Goal: Task Accomplishment & Management: Use online tool/utility

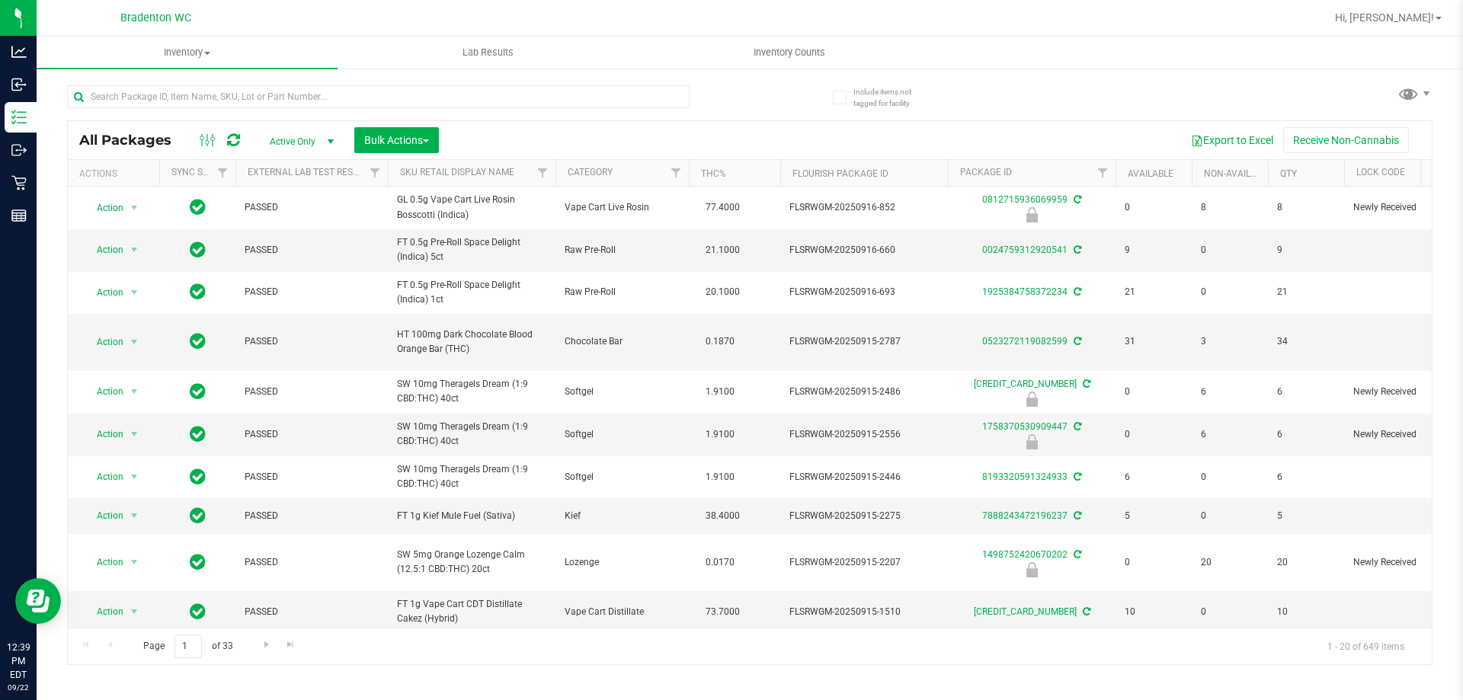
click at [568, 123] on div "All Packages Active Only Active Only Lab Samples Locked All External Internal B…" at bounding box center [750, 140] width 1364 height 38
click at [576, 91] on input "text" at bounding box center [378, 96] width 622 height 23
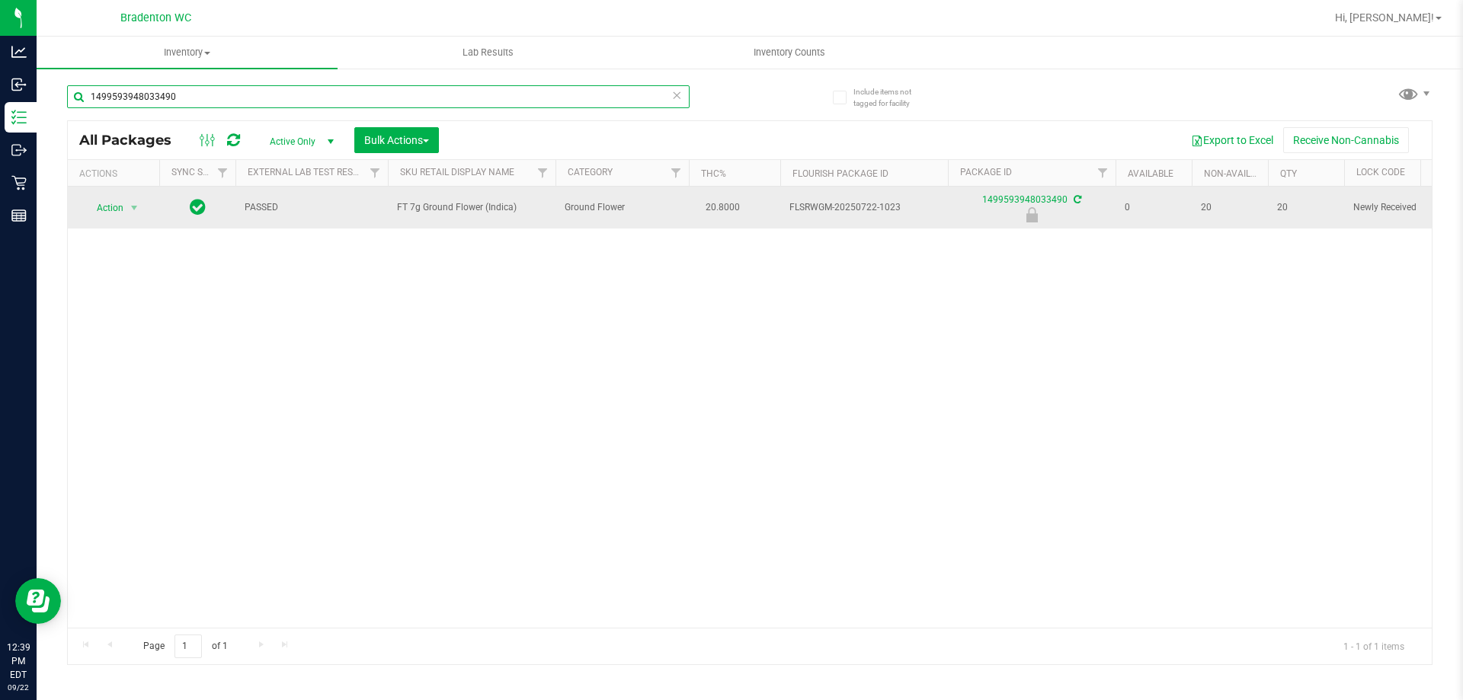
type input "1499593948033490"
click at [110, 209] on span "Action" at bounding box center [103, 207] width 41 height 21
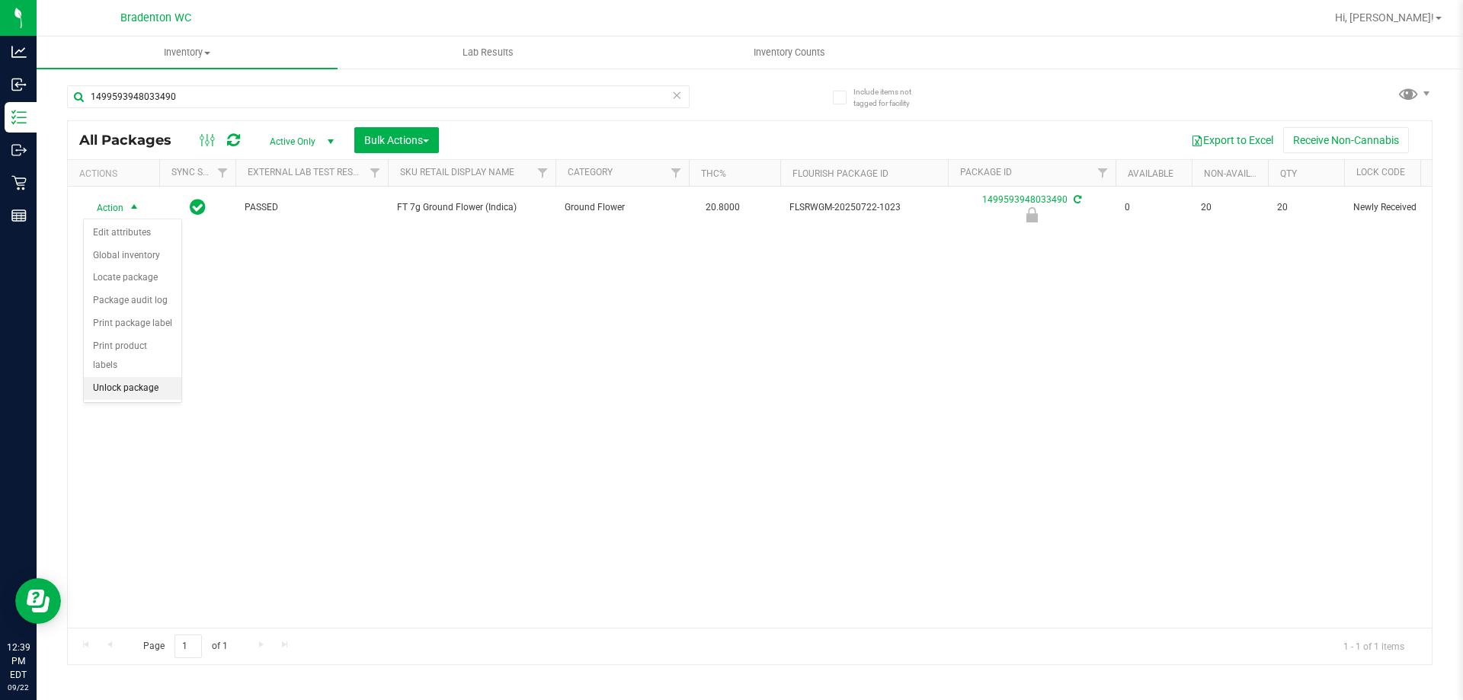
click at [125, 377] on li "Unlock package" at bounding box center [133, 388] width 98 height 23
click at [679, 97] on icon at bounding box center [676, 94] width 11 height 18
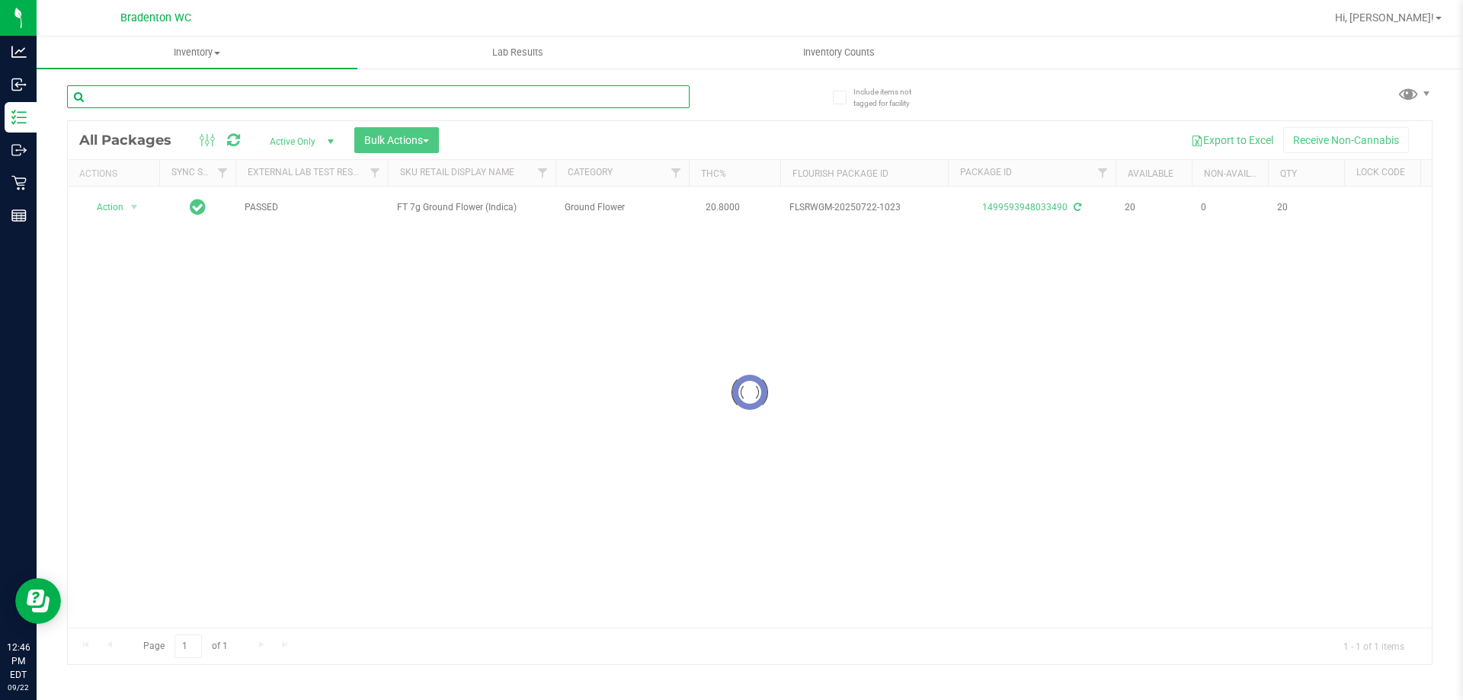
click at [561, 98] on input "text" at bounding box center [378, 96] width 622 height 23
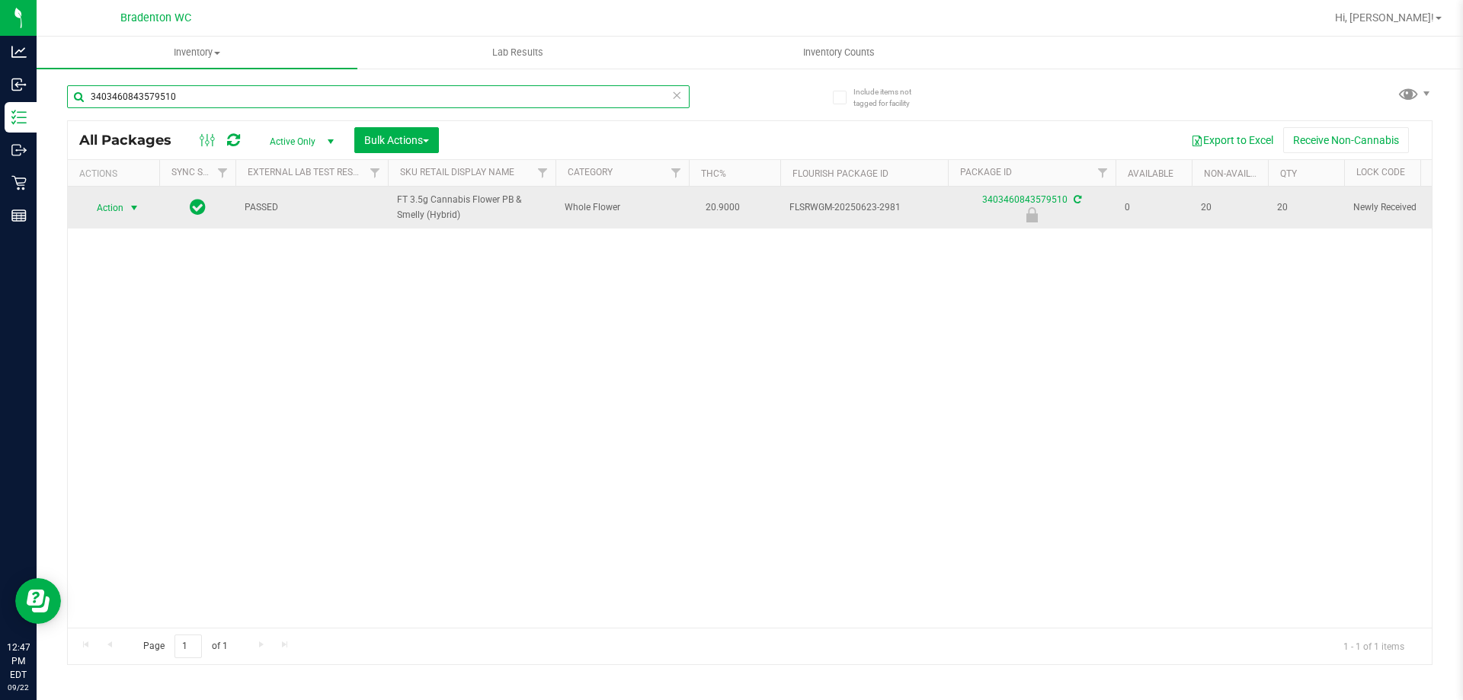
type input "3403460843579510"
click at [134, 206] on span "select" at bounding box center [134, 208] width 12 height 12
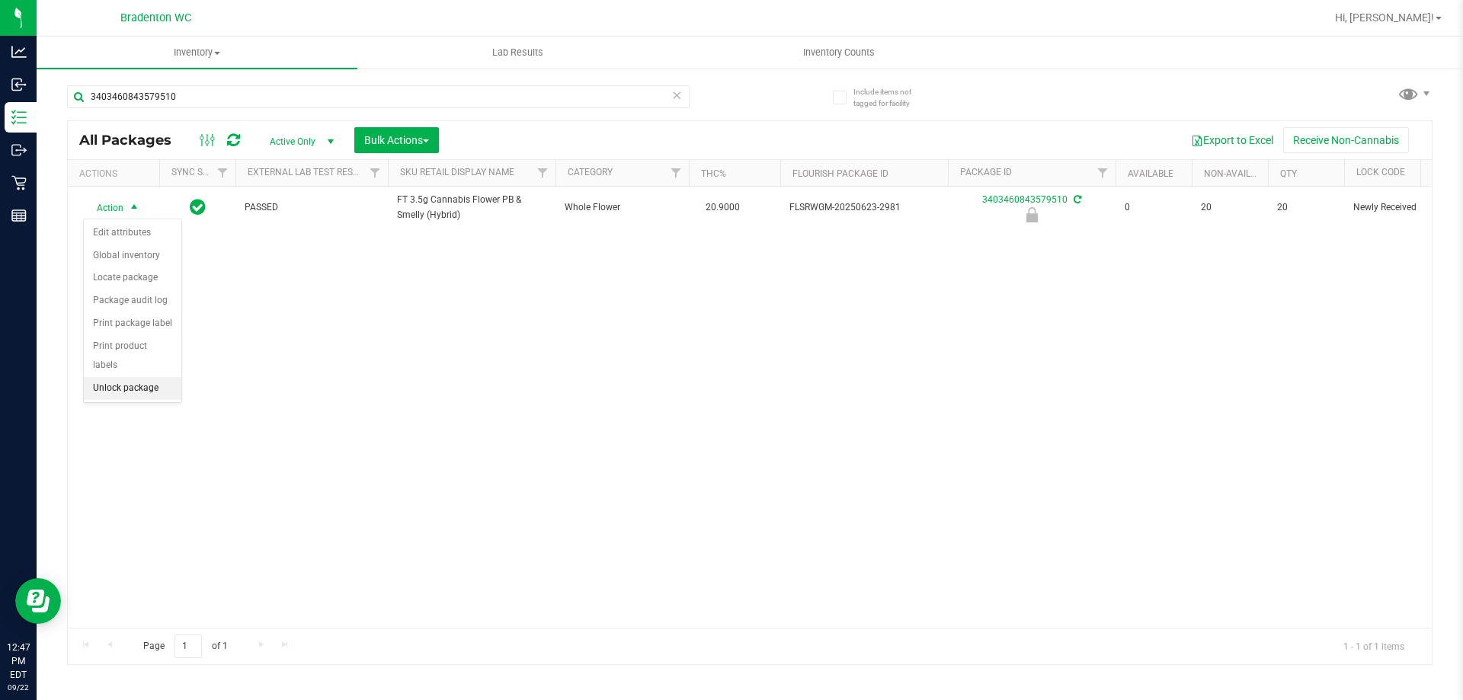
click at [143, 379] on li "Unlock package" at bounding box center [133, 388] width 98 height 23
